Goal: Task Accomplishment & Management: Use online tool/utility

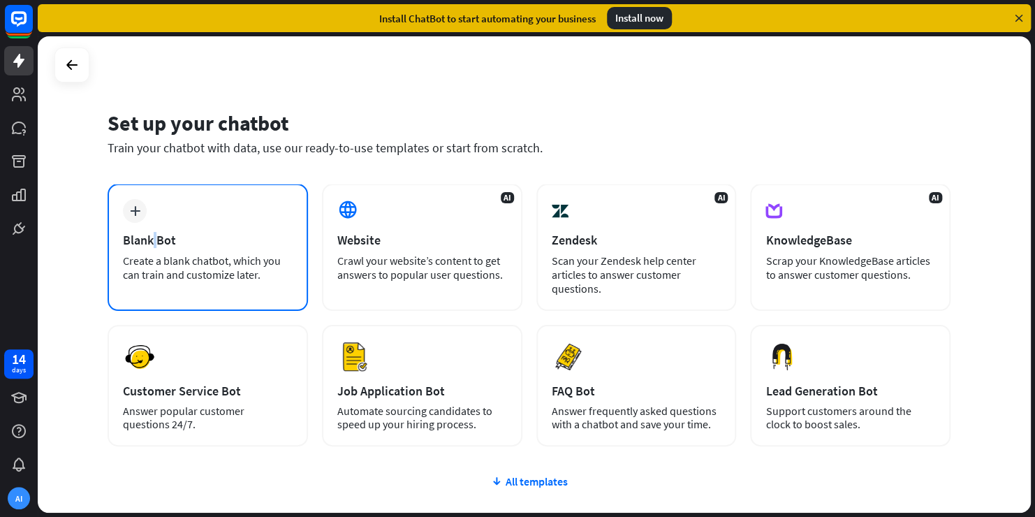
click at [157, 237] on div "Blank Bot" at bounding box center [208, 240] width 170 height 16
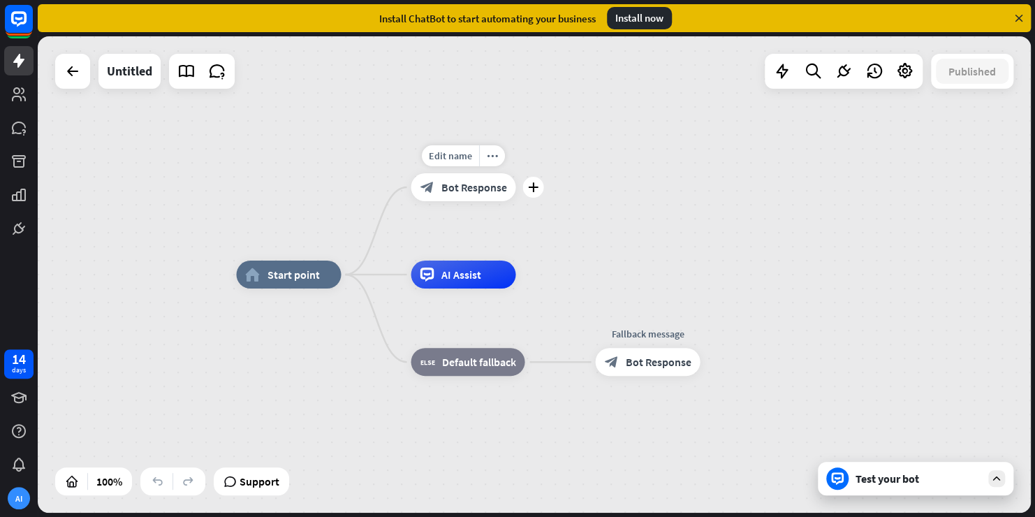
click at [462, 191] on span "Bot Response" at bounding box center [474, 187] width 66 height 14
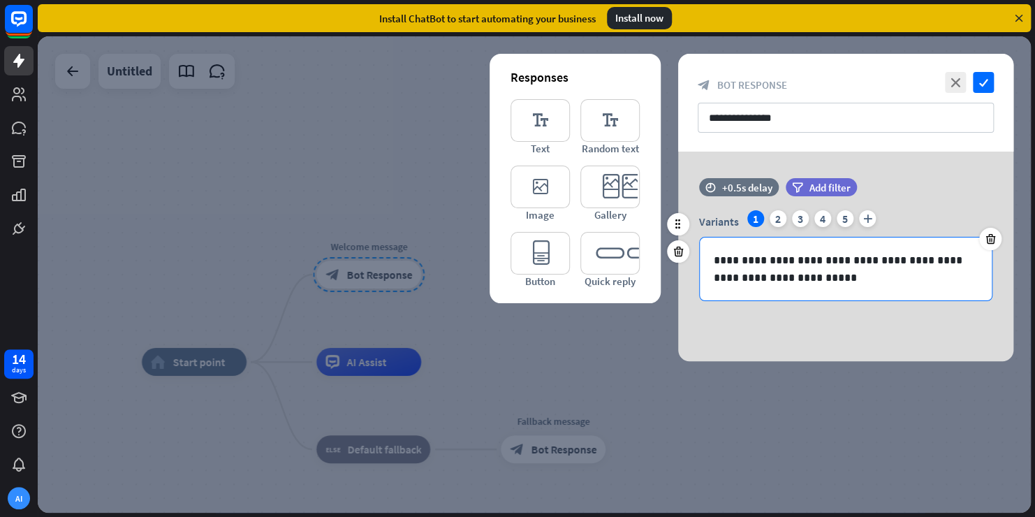
click at [764, 263] on p "**********" at bounding box center [846, 268] width 264 height 35
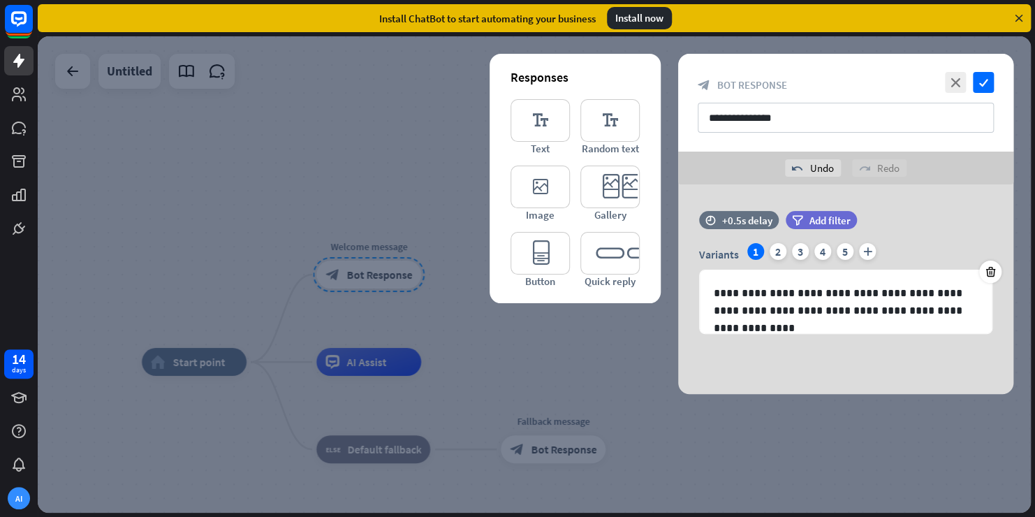
click at [868, 414] on div at bounding box center [534, 274] width 993 height 476
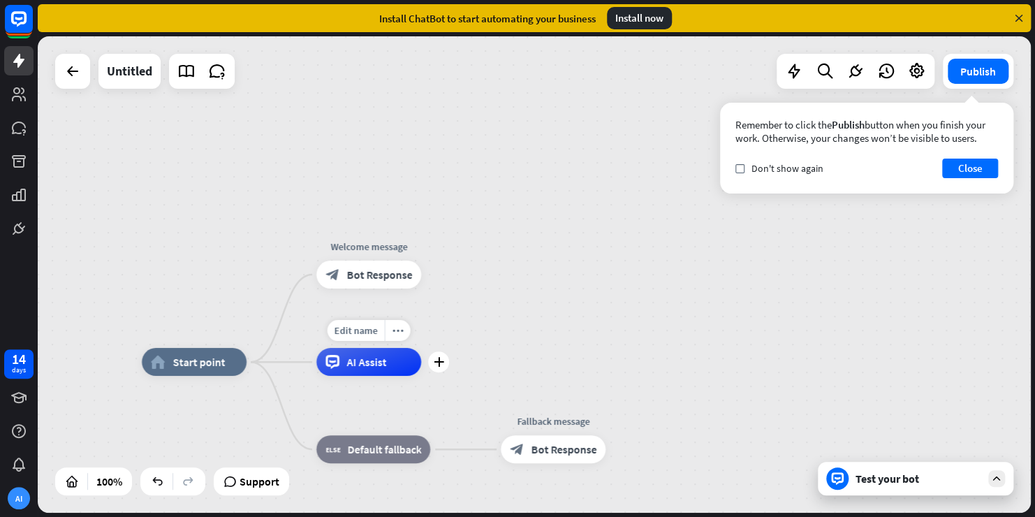
click at [367, 367] on span "AI Assist" at bounding box center [366, 362] width 40 height 14
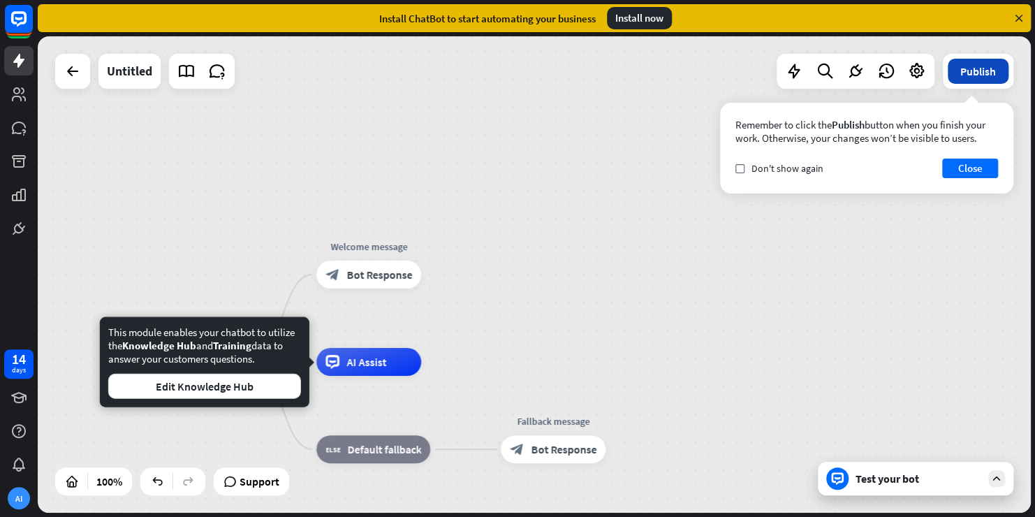
click at [967, 67] on button "Publish" at bounding box center [978, 71] width 61 height 25
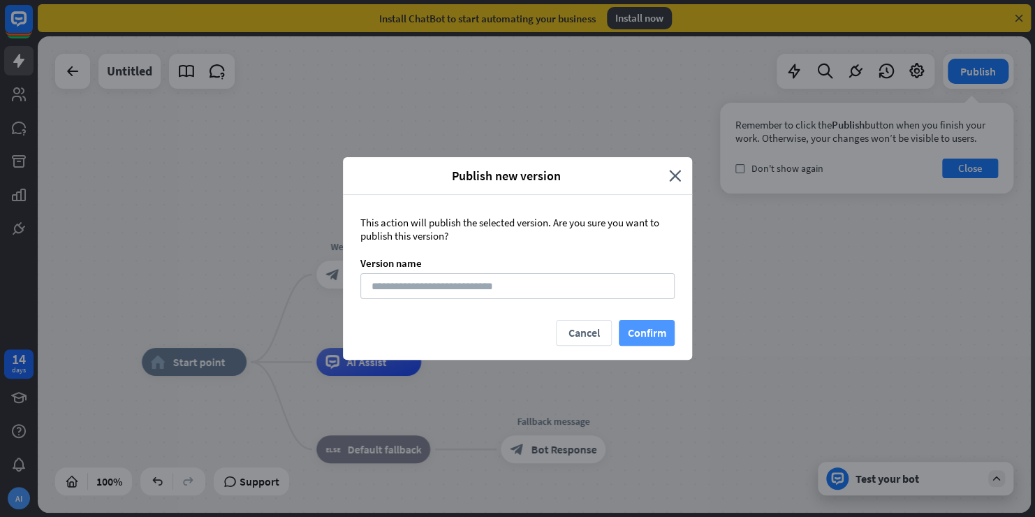
click at [643, 330] on button "Confirm" at bounding box center [647, 333] width 56 height 26
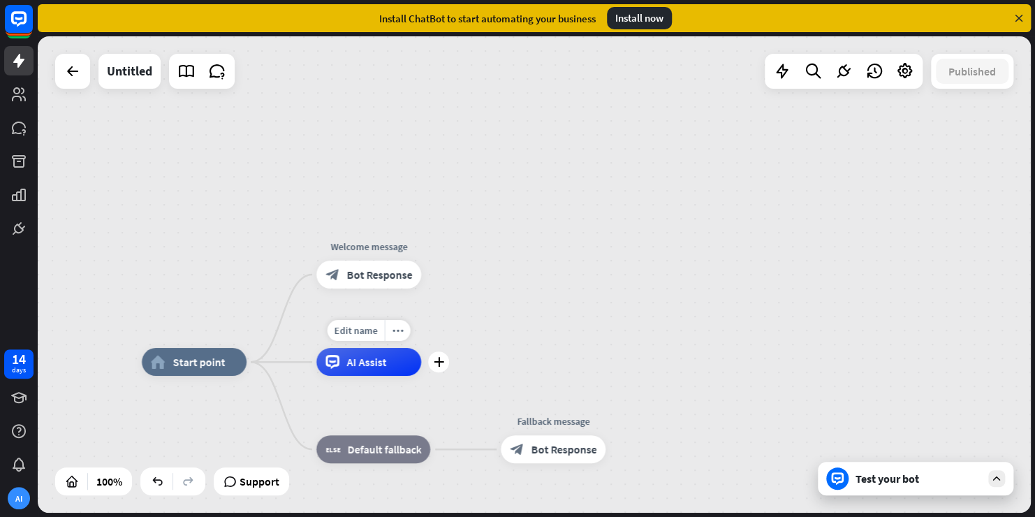
click at [374, 367] on span "AI Assist" at bounding box center [366, 362] width 40 height 14
click at [649, 356] on div "home_2 Start point Welcome message block_bot_response Bot Response AI Assist bl…" at bounding box center [534, 274] width 993 height 476
click at [365, 330] on span "Edit name" at bounding box center [356, 330] width 43 height 13
click at [440, 360] on icon "plus" at bounding box center [439, 362] width 10 height 10
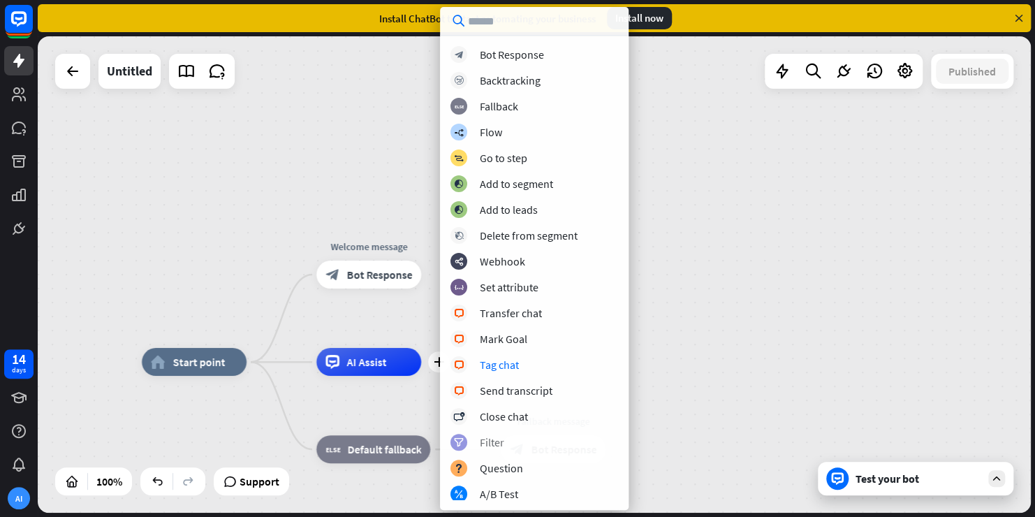
scroll to position [70, 0]
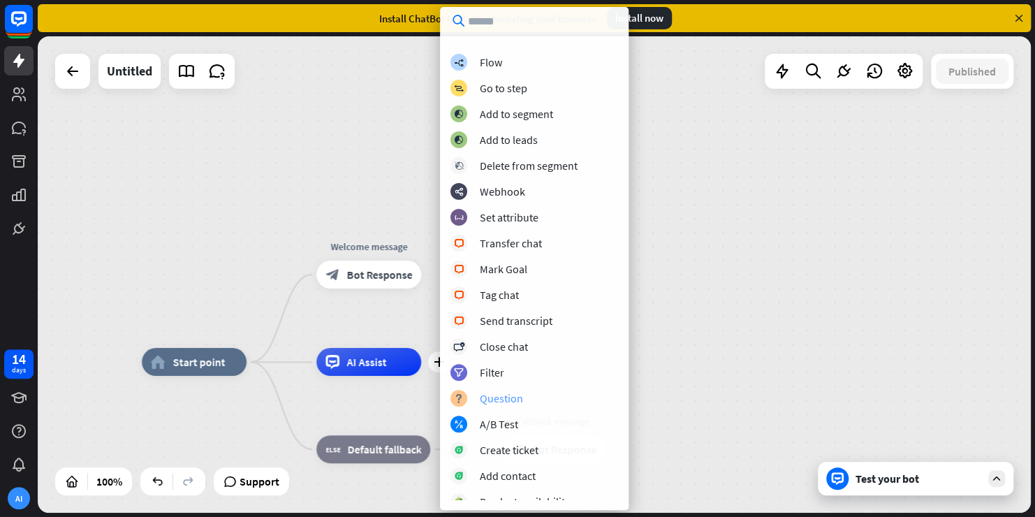
click at [506, 396] on div "Question" at bounding box center [501, 398] width 43 height 14
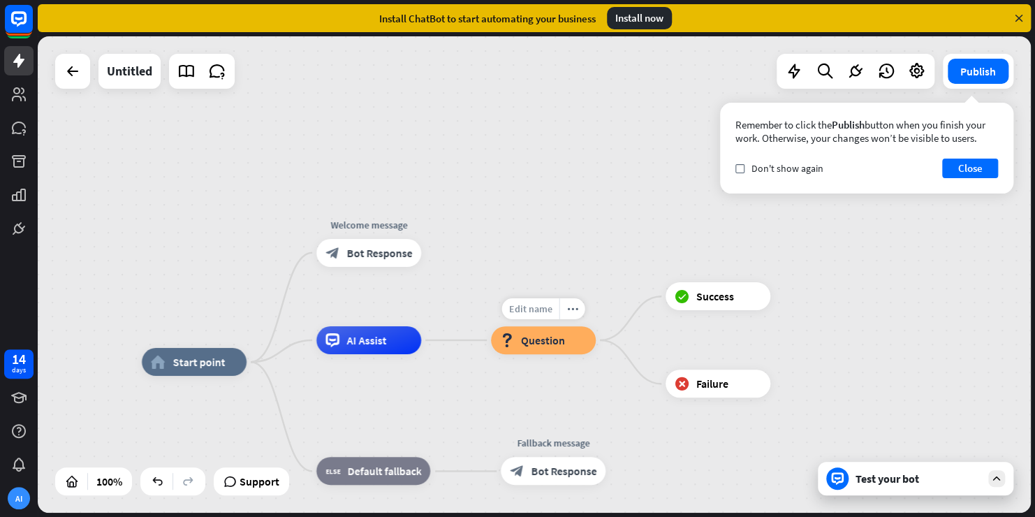
click at [534, 305] on span "Edit name" at bounding box center [530, 308] width 43 height 13
type input "*"
type input "**********"
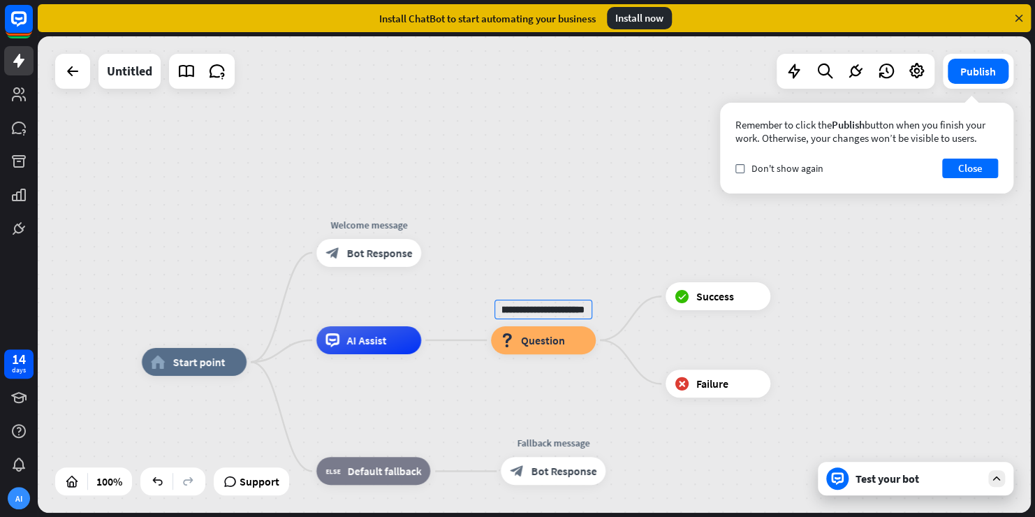
scroll to position [0, 0]
click at [594, 377] on div "**********" at bounding box center [534, 274] width 993 height 476
click at [974, 66] on button "Publish" at bounding box center [978, 71] width 61 height 25
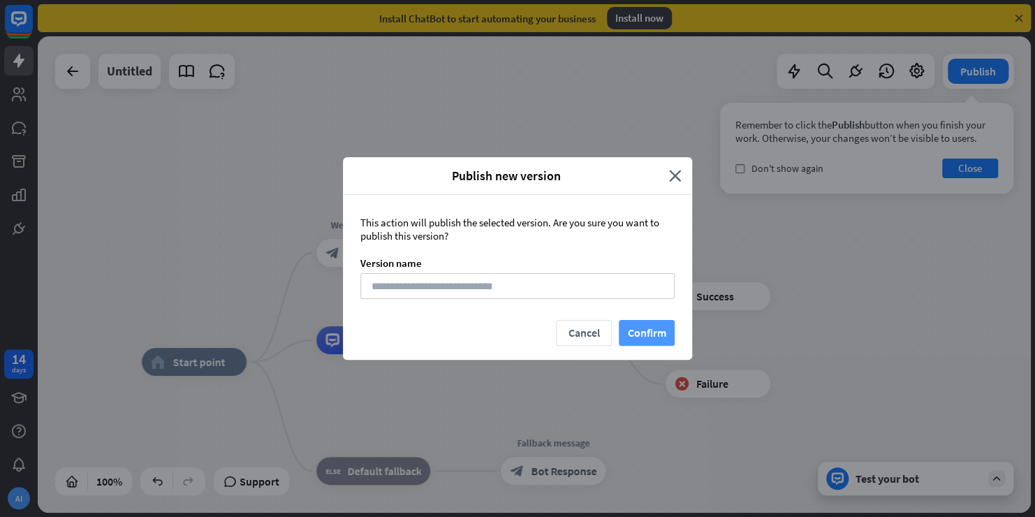
click at [645, 330] on button "Confirm" at bounding box center [647, 333] width 56 height 26
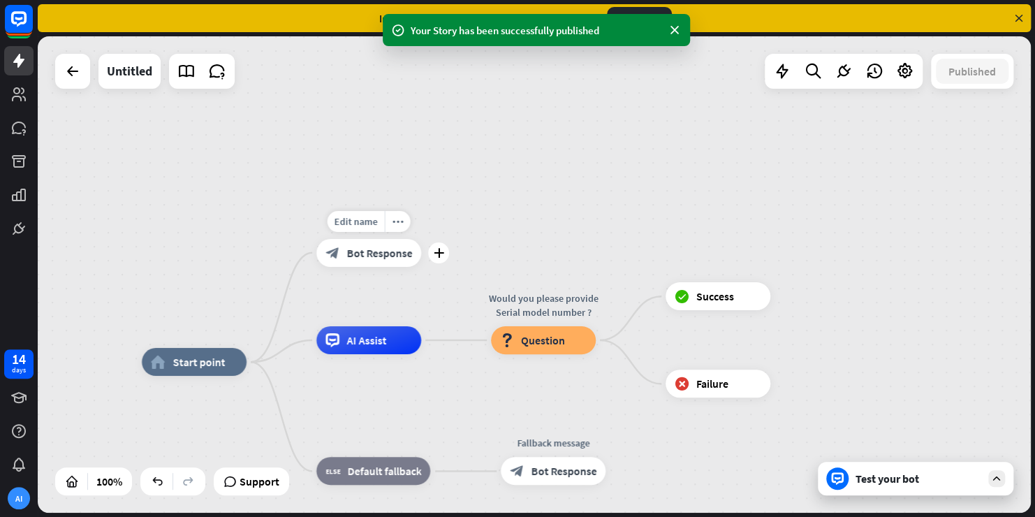
click at [367, 253] on span "Bot Response" at bounding box center [379, 253] width 66 height 14
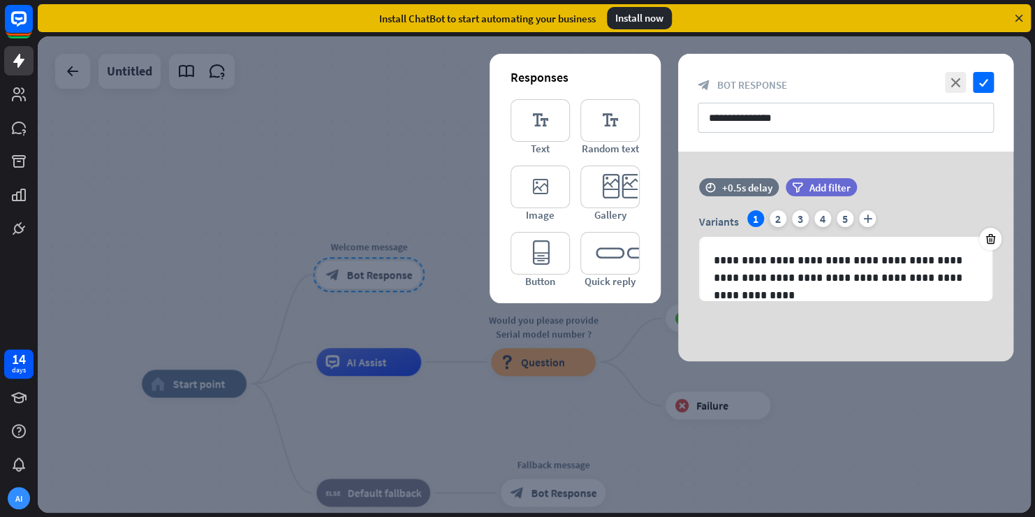
click at [421, 299] on div at bounding box center [534, 274] width 993 height 476
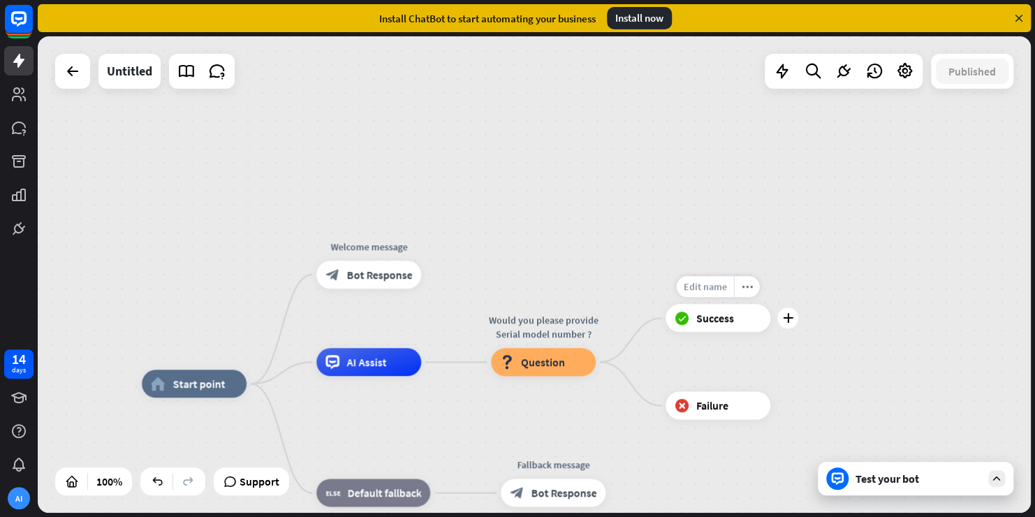
click at [715, 282] on span "Edit name" at bounding box center [705, 287] width 43 height 13
click at [789, 322] on icon "plus" at bounding box center [788, 319] width 10 height 10
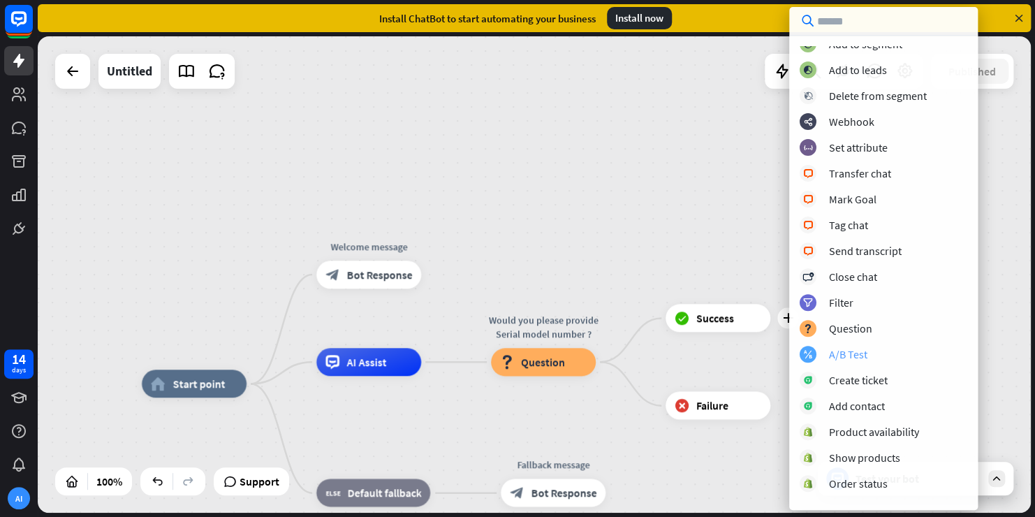
scroll to position [210, 0]
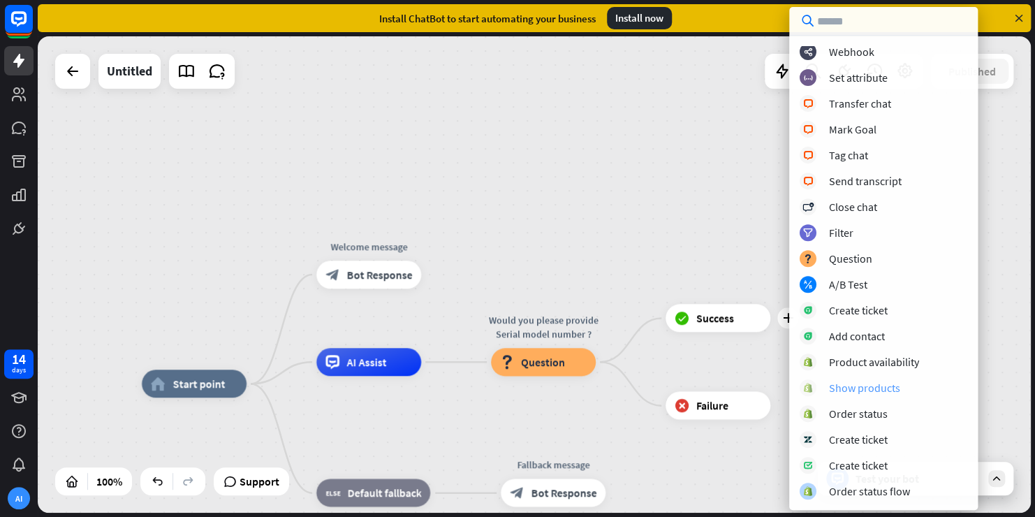
click at [864, 386] on div "Show products" at bounding box center [864, 388] width 71 height 14
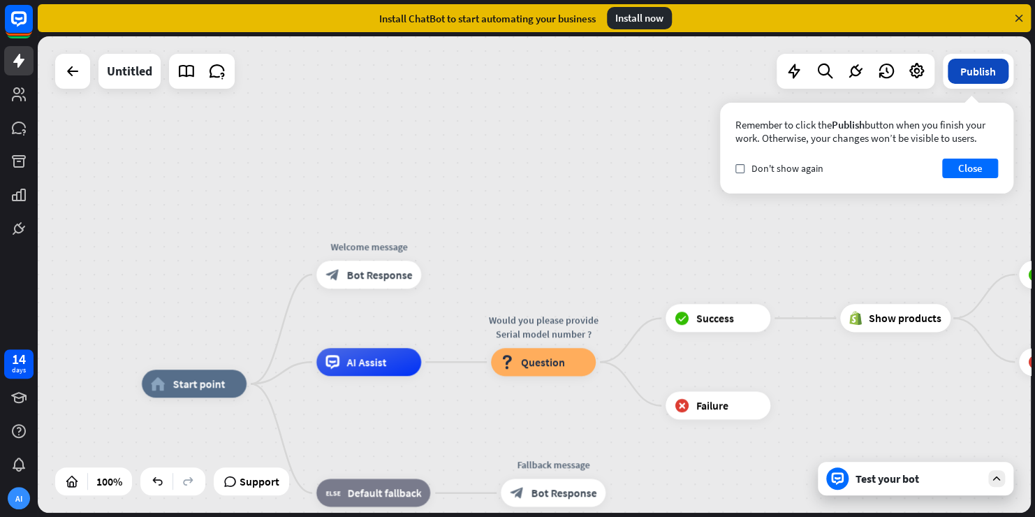
click at [971, 71] on button "Publish" at bounding box center [978, 71] width 61 height 25
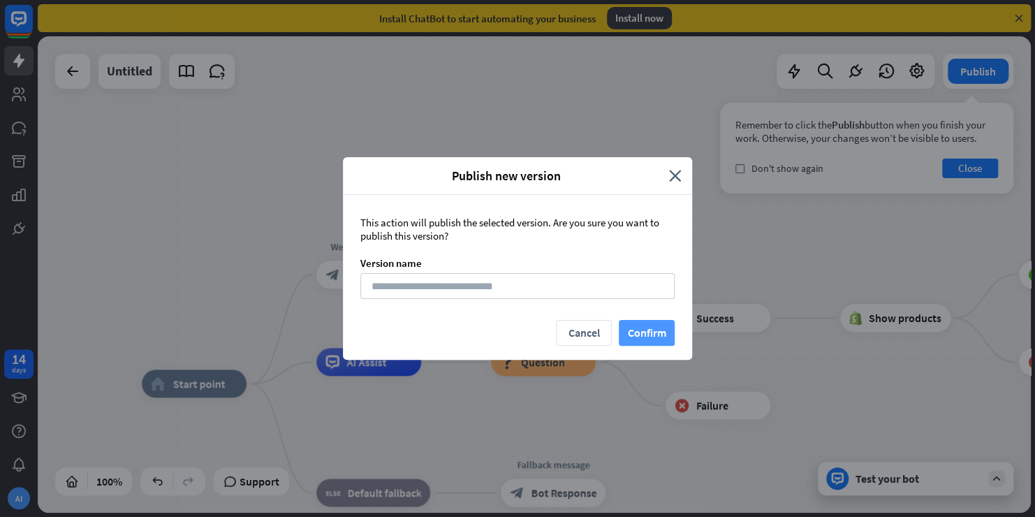
click at [654, 328] on button "Confirm" at bounding box center [647, 333] width 56 height 26
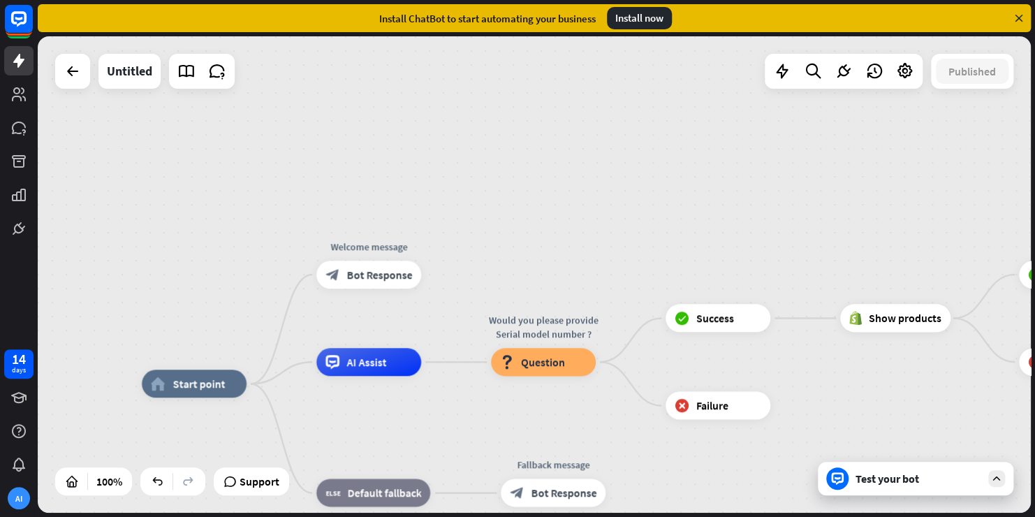
click at [889, 475] on div "Test your bot" at bounding box center [919, 478] width 126 height 14
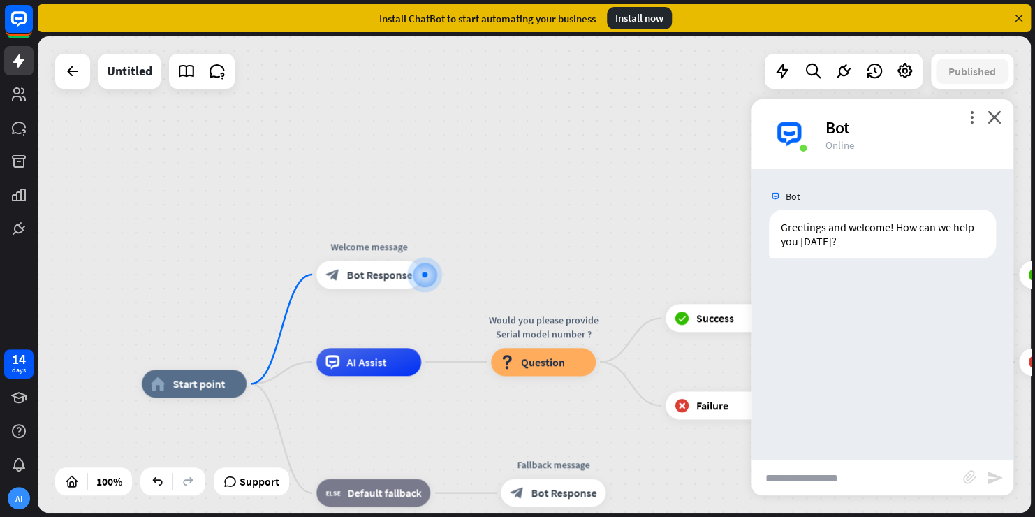
click at [793, 481] on input "text" at bounding box center [858, 477] width 212 height 35
click at [997, 121] on icon "close" at bounding box center [995, 116] width 14 height 13
